Goal: Transaction & Acquisition: Subscribe to service/newsletter

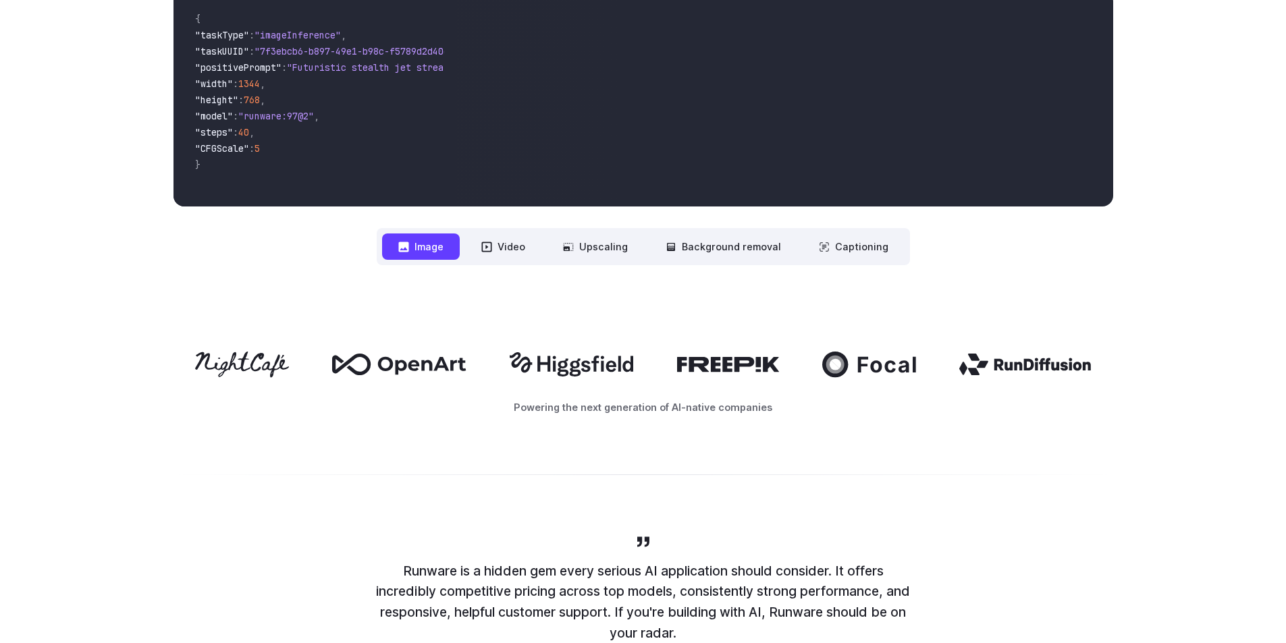
scroll to position [540, 0]
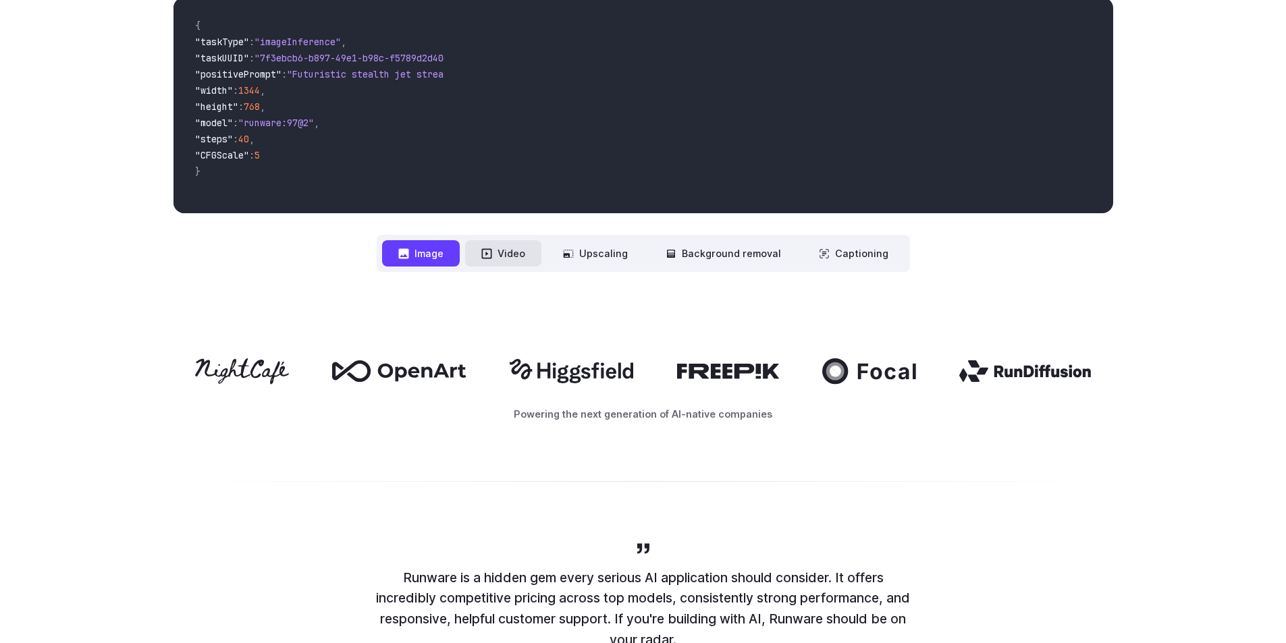
click at [526, 265] on button "Video" at bounding box center [503, 253] width 76 height 26
click at [454, 254] on button "Image" at bounding box center [421, 253] width 78 height 26
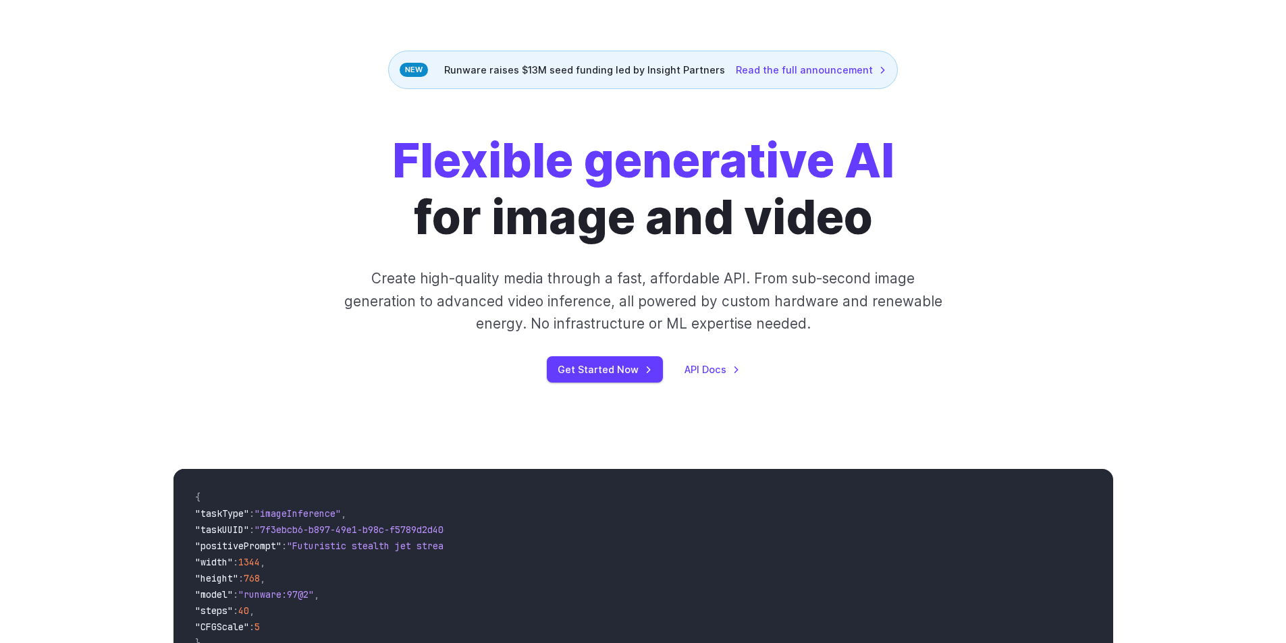
scroll to position [0, 0]
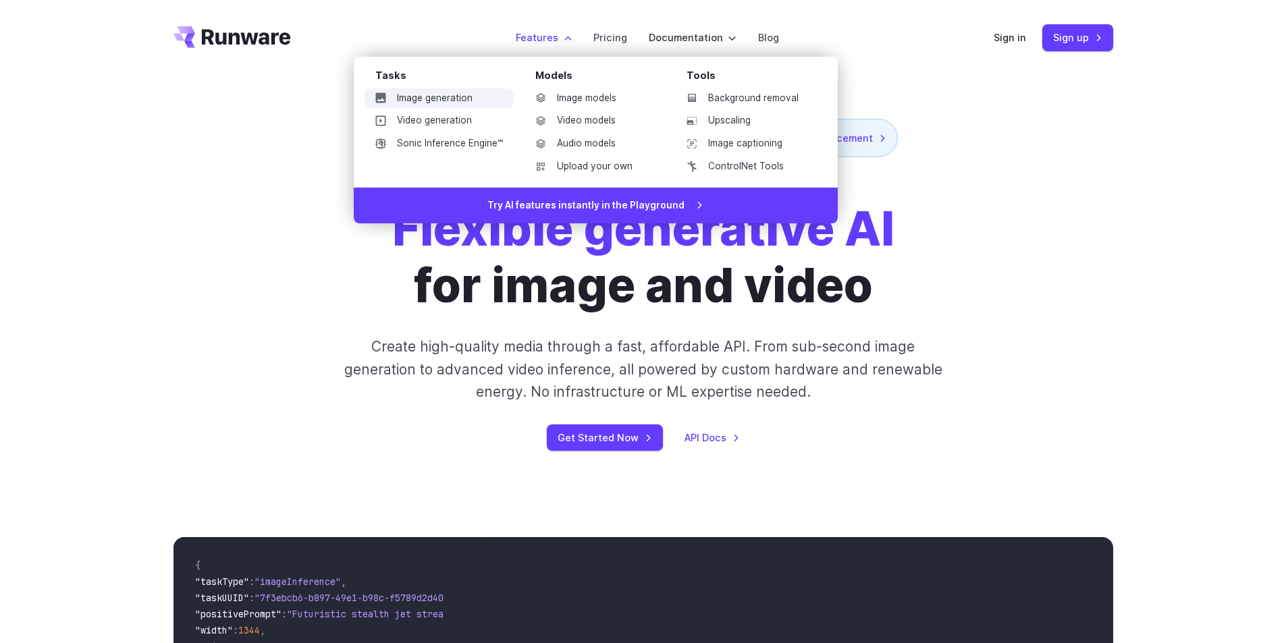
click at [454, 96] on link "Image generation" at bounding box center [439, 98] width 149 height 20
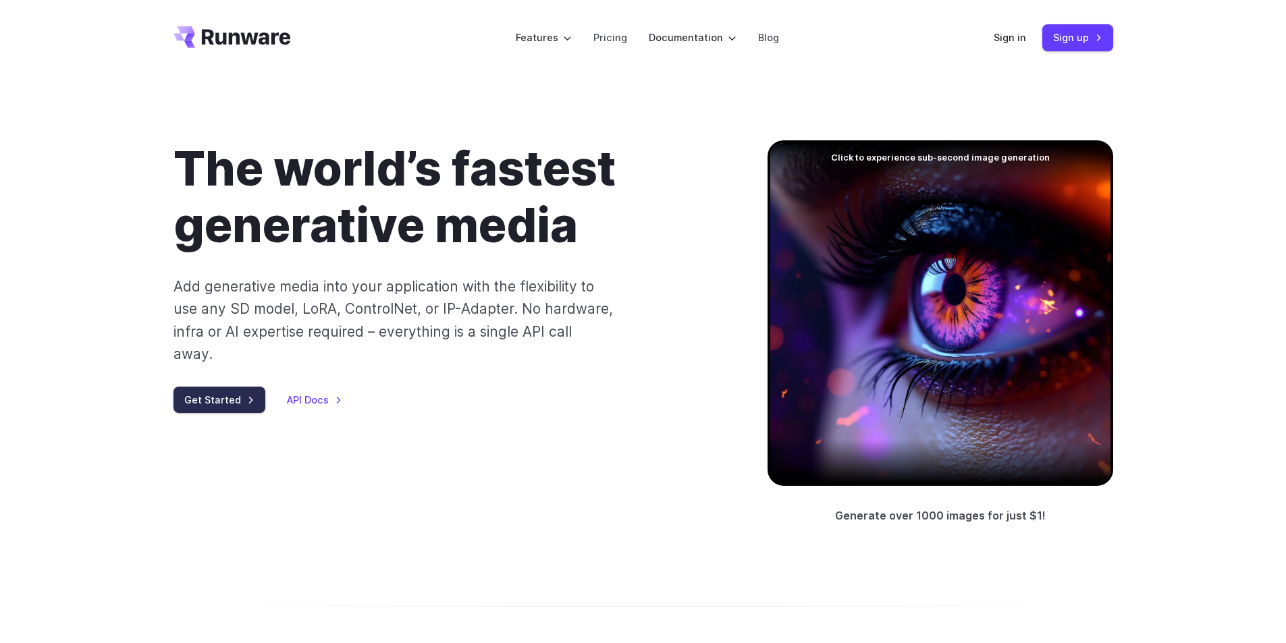
click at [207, 387] on link "Get Started" at bounding box center [220, 400] width 92 height 26
